Goal: Task Accomplishment & Management: Use online tool/utility

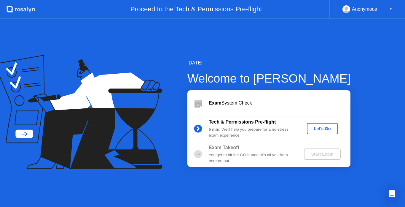
click at [319, 130] on div "Let's Go" at bounding box center [322, 128] width 26 height 5
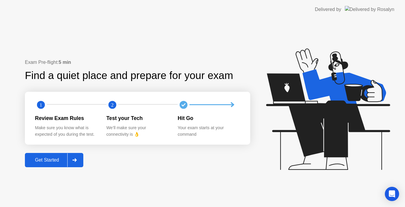
click at [41, 159] on div "Get Started" at bounding box center [47, 159] width 41 height 5
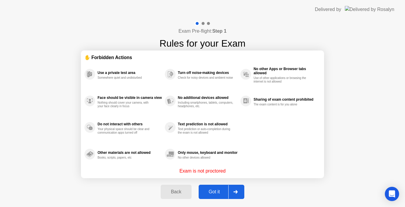
click at [217, 190] on div "Got it" at bounding box center [215, 191] width 28 height 5
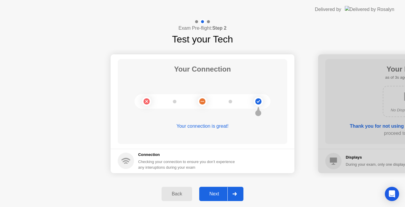
click at [213, 194] on div "Next" at bounding box center [214, 193] width 26 height 5
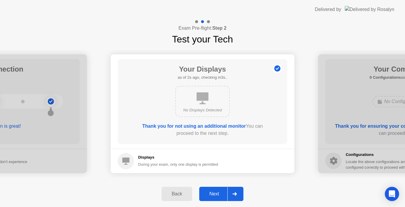
click at [214, 194] on div "Next" at bounding box center [214, 193] width 26 height 5
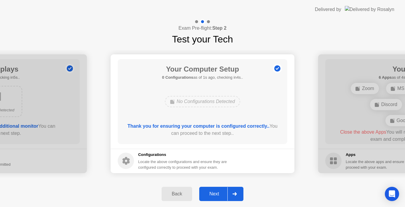
click at [214, 194] on div "Next" at bounding box center [214, 193] width 26 height 5
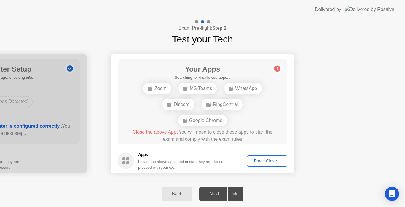
click at [276, 159] on div "Force Close..." at bounding box center [267, 160] width 36 height 5
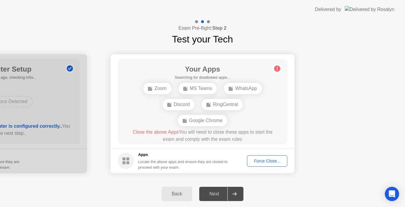
click at [219, 192] on div "Next" at bounding box center [214, 193] width 26 height 5
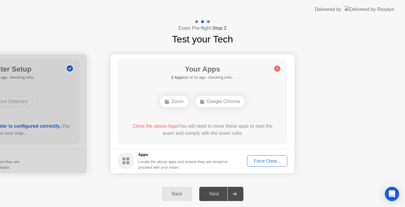
click at [219, 193] on div "Next" at bounding box center [214, 193] width 26 height 5
click at [234, 192] on icon at bounding box center [235, 194] width 4 height 4
click at [270, 160] on div "Force Close..." at bounding box center [267, 160] width 36 height 5
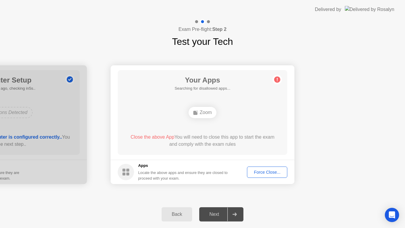
click at [262, 166] on footer "Apps Locate the above apps and ensure they are closed to proceed with your exam…" at bounding box center [203, 172] width 184 height 24
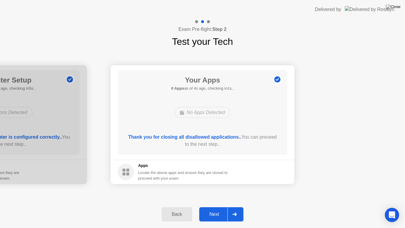
click at [217, 206] on div "Next" at bounding box center [214, 213] width 26 height 5
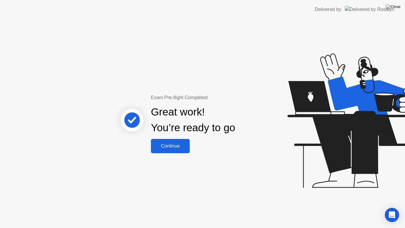
click at [176, 146] on div "Continue" at bounding box center [170, 145] width 35 height 5
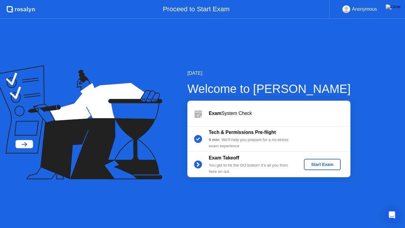
click at [321, 165] on div "Start Exam" at bounding box center [322, 164] width 32 height 5
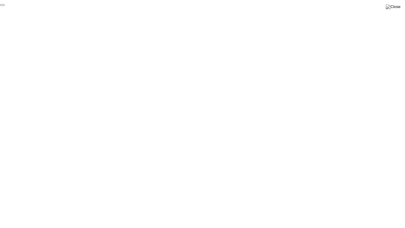
click div "End Proctoring Session"
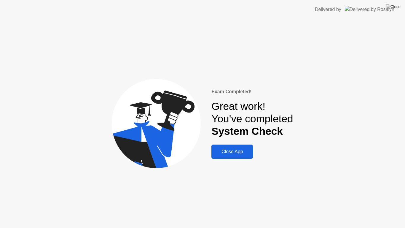
click at [236, 152] on div "Close App" at bounding box center [232, 151] width 38 height 5
